Goal: Find specific page/section: Find specific page/section

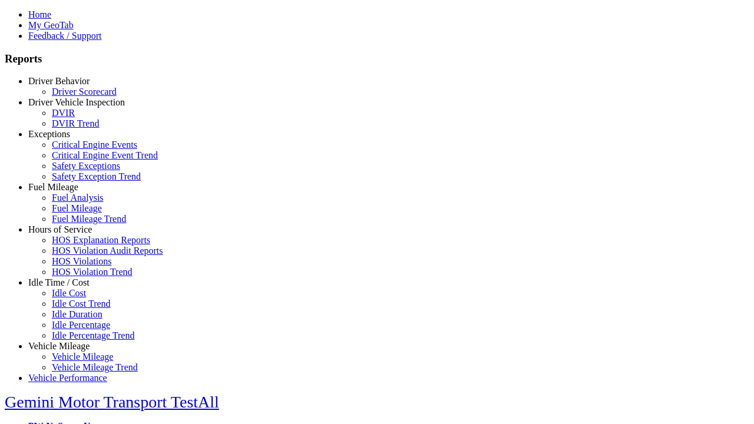
click at [68, 139] on link "Exceptions" at bounding box center [49, 134] width 42 height 10
click at [77, 150] on link "Critical Engine Events" at bounding box center [94, 145] width 85 height 10
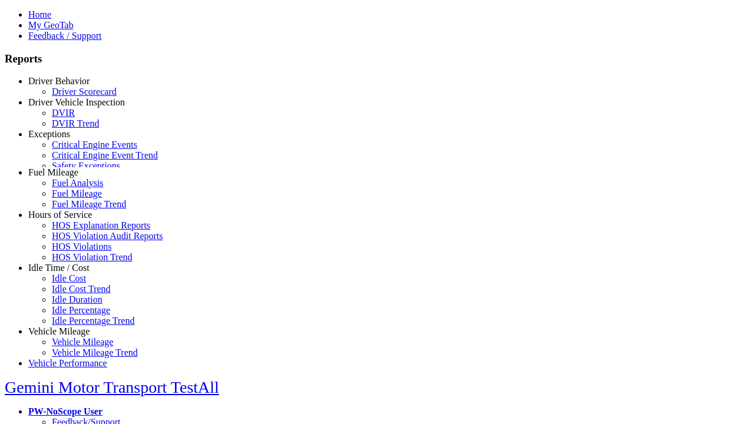
scroll to position [8, 0]
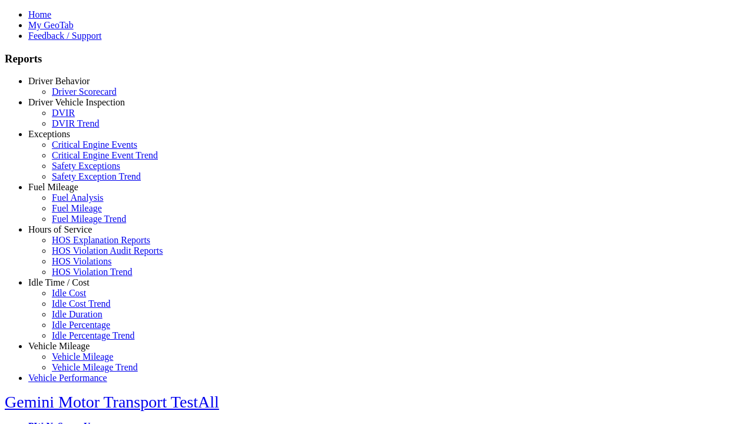
select select "**"
select select
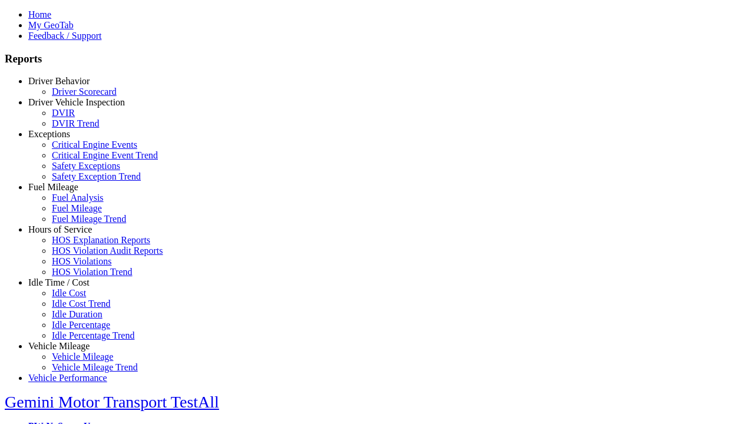
select select
